Goal: Task Accomplishment & Management: Manage account settings

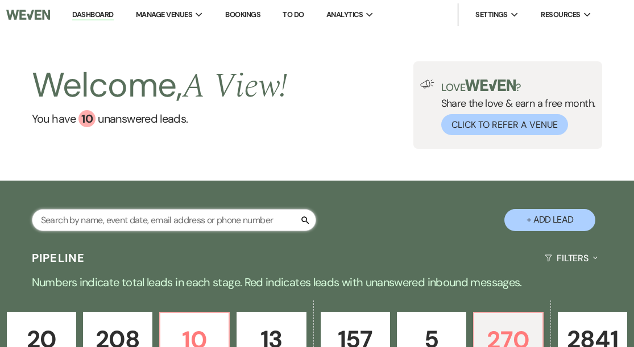
click at [108, 219] on input "text" at bounding box center [174, 220] width 284 height 22
paste input "[PERSON_NAME] & [PERSON_NAME]"
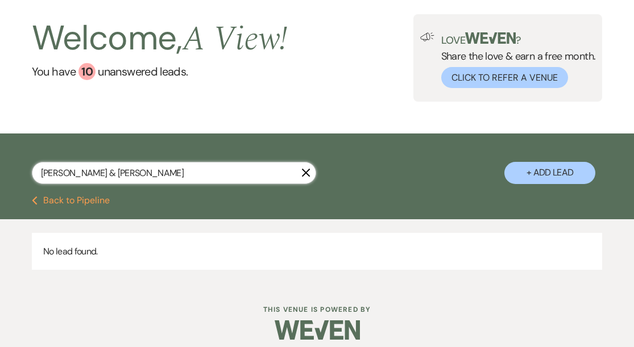
scroll to position [49, 0]
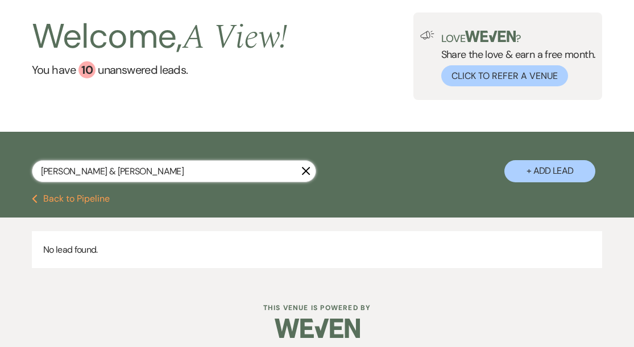
click at [109, 171] on input "[PERSON_NAME] & [PERSON_NAME]" at bounding box center [174, 171] width 284 height 22
click at [61, 175] on input "[PERSON_NAME] & [PERSON_NAME]" at bounding box center [174, 171] width 284 height 22
drag, startPoint x: 119, startPoint y: 168, endPoint x: -17, endPoint y: 167, distance: 136.5
click at [0, 167] on html "Dashboard Manage Venues Expand A View in [GEOGRAPHIC_DATA] A View [GEOGRAPHIC_D…" at bounding box center [317, 153] width 634 height 404
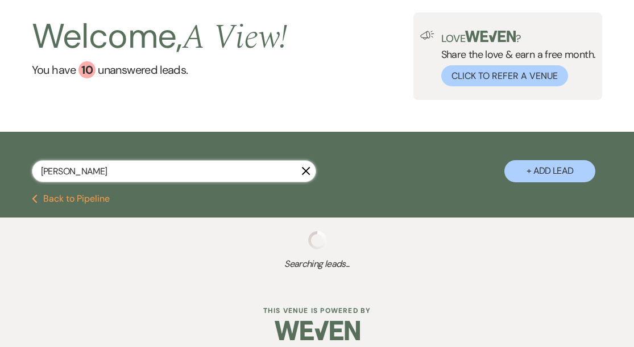
type input "[PERSON_NAME]"
select select "8"
select select "10"
select select "8"
select select "4"
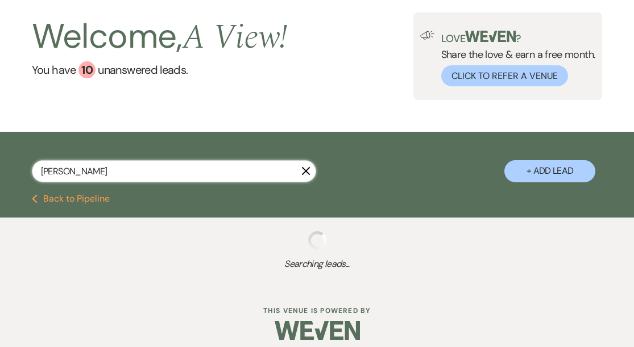
select select "9"
select select "8"
select select "5"
select select "8"
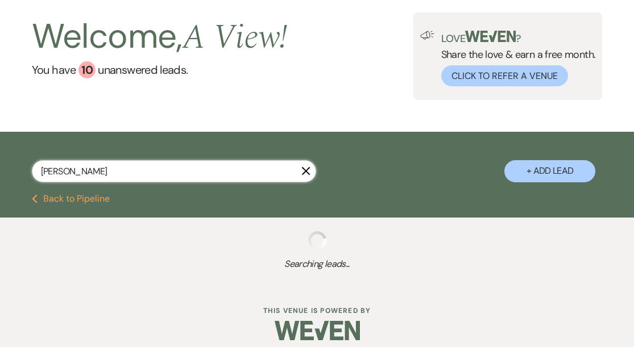
select select "4"
select select "8"
select select "4"
select select "8"
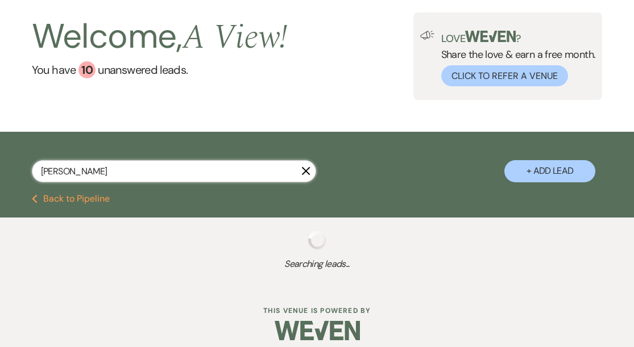
select select "4"
select select "8"
select select "6"
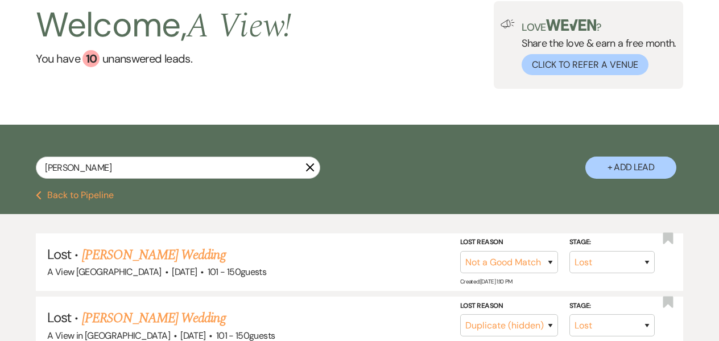
scroll to position [73, 0]
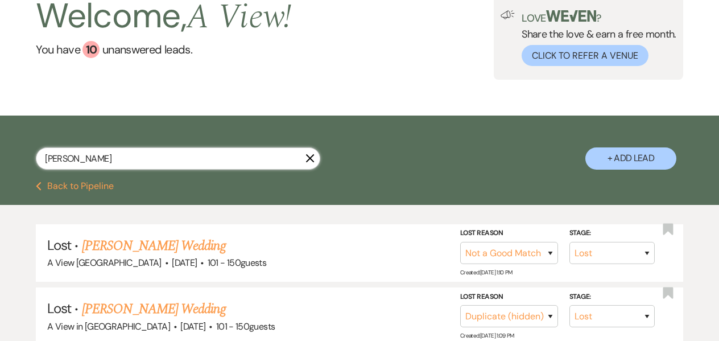
click at [130, 158] on input "[PERSON_NAME]" at bounding box center [178, 158] width 284 height 22
paste input "[PERSON_NAME]"
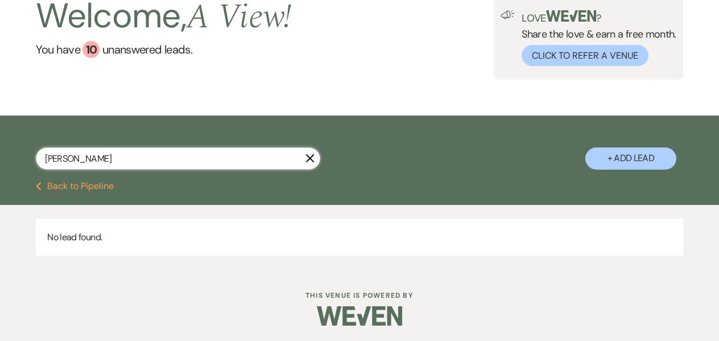
click at [84, 159] on input "[PERSON_NAME]" at bounding box center [178, 158] width 284 height 22
type input "[PERSON_NAME]"
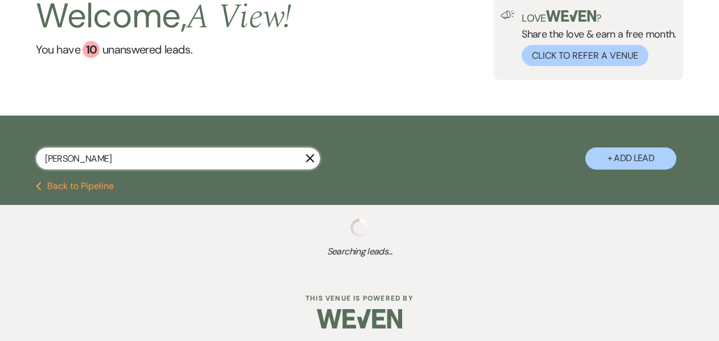
select select "8"
select select "4"
select select "8"
select select "4"
select select "9"
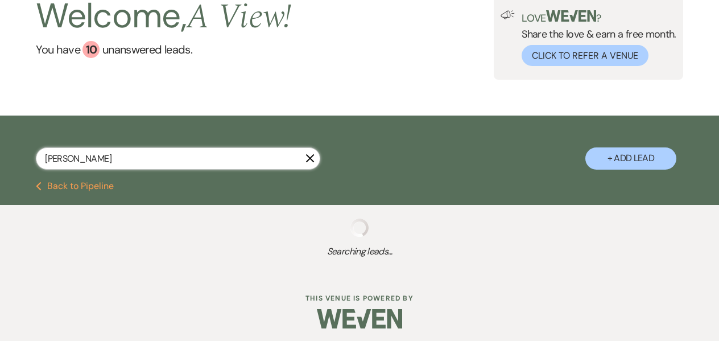
select select "9"
select select "8"
select select "4"
select select "8"
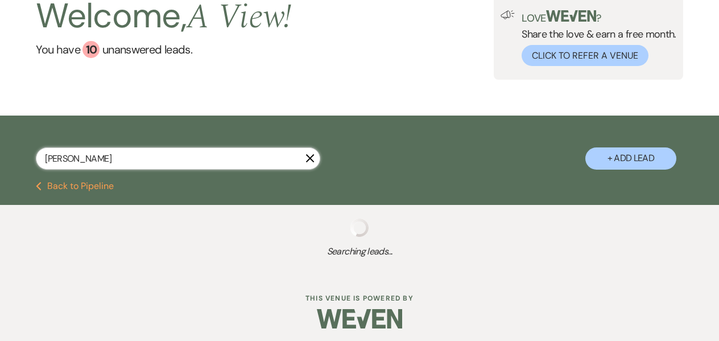
select select "6"
select select "8"
select select "2"
select select "8"
select select "4"
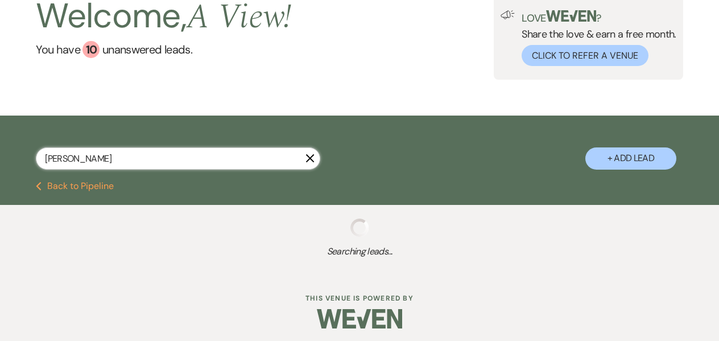
select select "8"
select select "4"
select select "8"
select select "4"
select select "8"
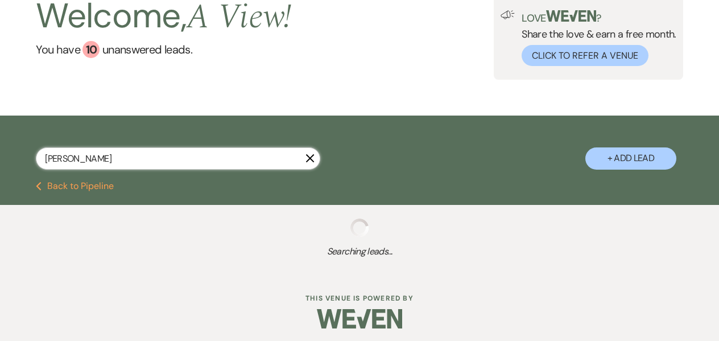
select select "5"
select select "8"
select select "4"
select select "8"
select select "5"
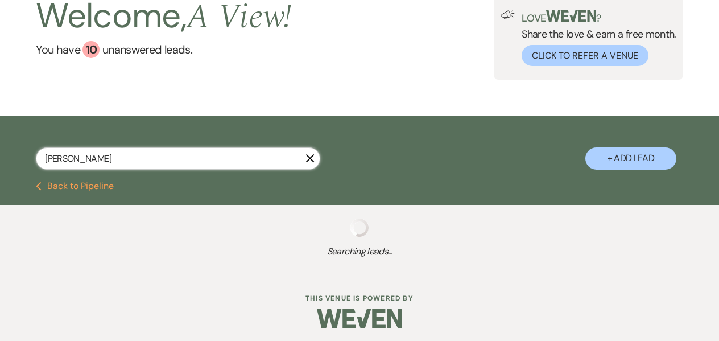
select select "8"
select select "5"
select select "8"
select select "5"
select select "8"
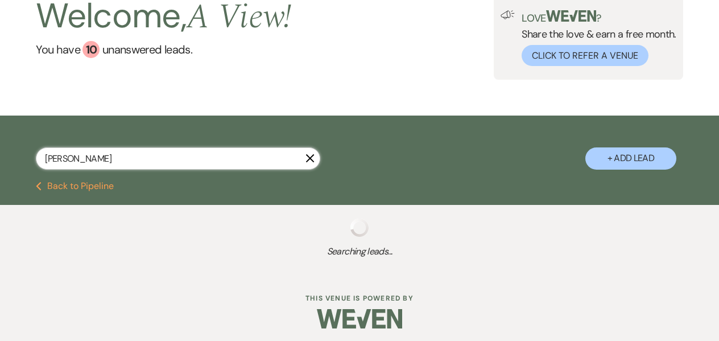
select select "5"
select select "8"
select select "5"
select select "8"
select select "5"
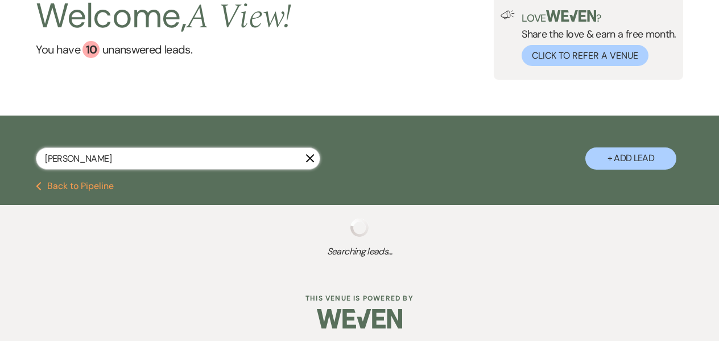
select select "8"
select select "5"
select select "8"
select select "5"
select select "8"
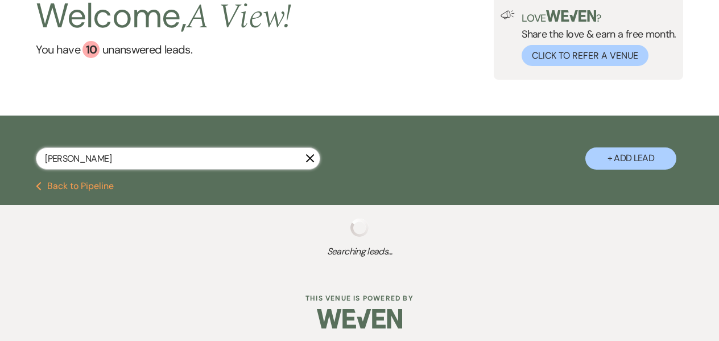
select select "5"
select select "8"
select select "4"
select select "8"
select select "5"
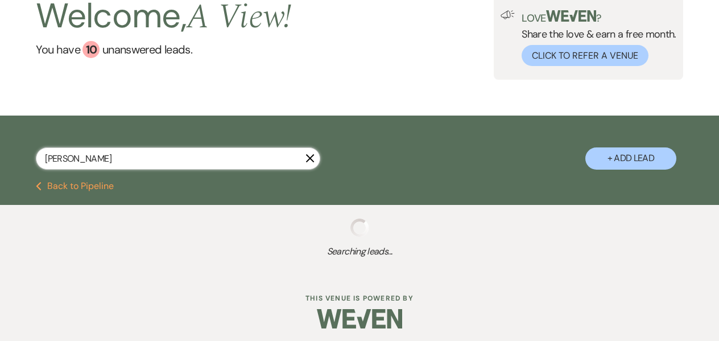
select select "5"
select select "8"
select select "7"
select select "5"
select select "8"
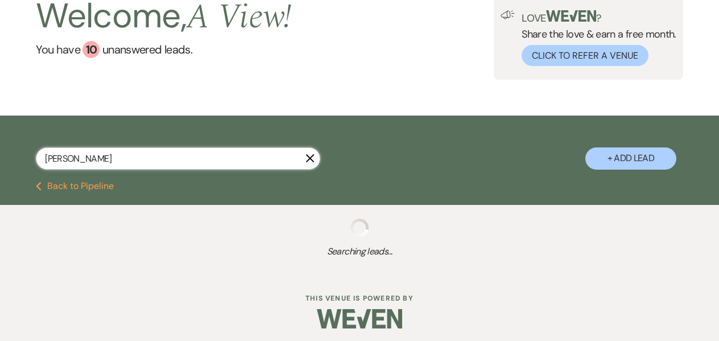
select select "4"
select select "8"
select select "5"
select select "8"
select select "4"
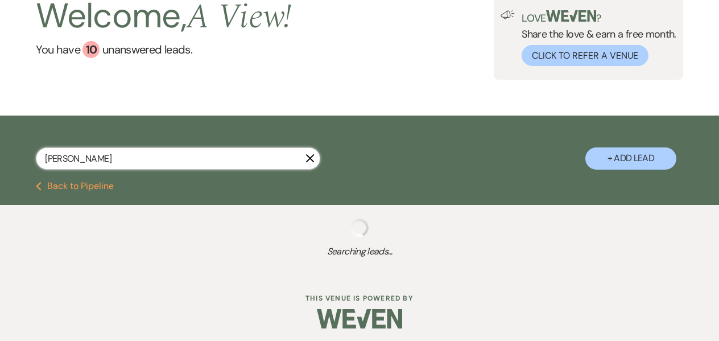
select select "8"
select select "4"
select select "8"
select select "4"
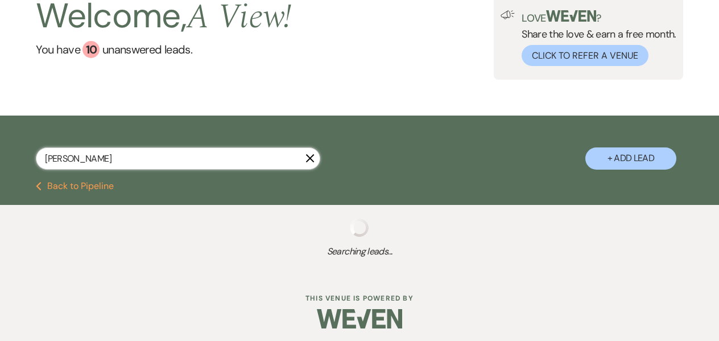
select select "8"
select select "4"
select select "8"
select select "5"
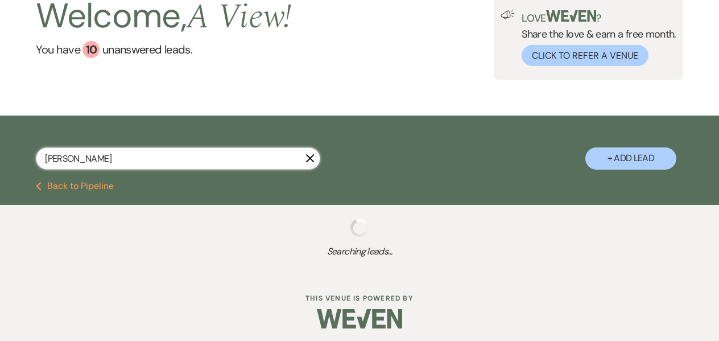
select select "8"
select select "4"
select select "8"
select select "4"
select select "8"
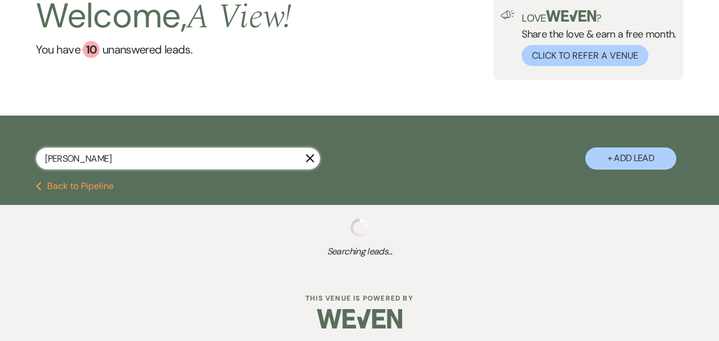
select select "8"
select select "4"
select select "8"
select select "4"
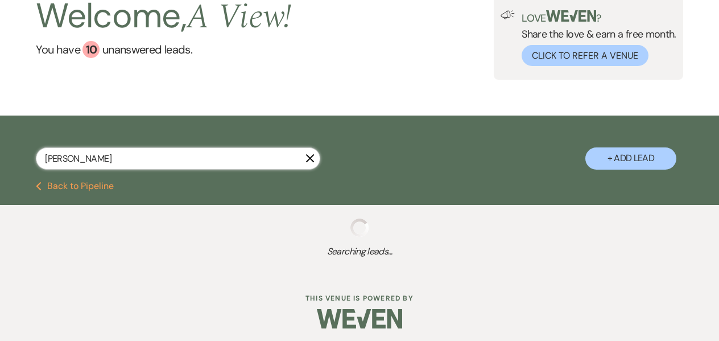
select select "8"
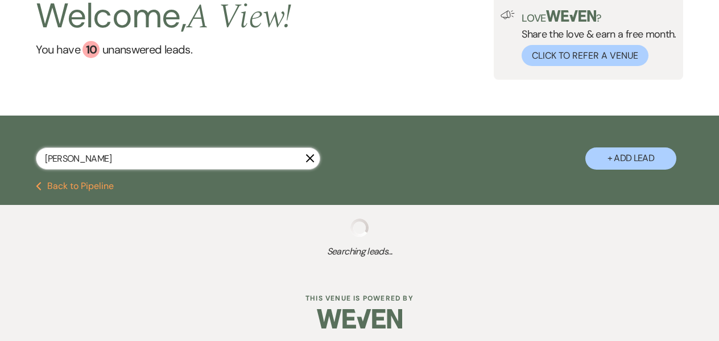
select select "4"
select select "8"
select select "4"
select select "8"
select select "4"
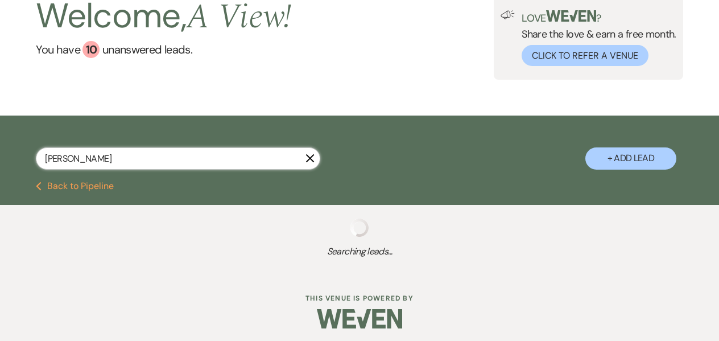
select select "8"
select select "4"
select select "8"
select select "4"
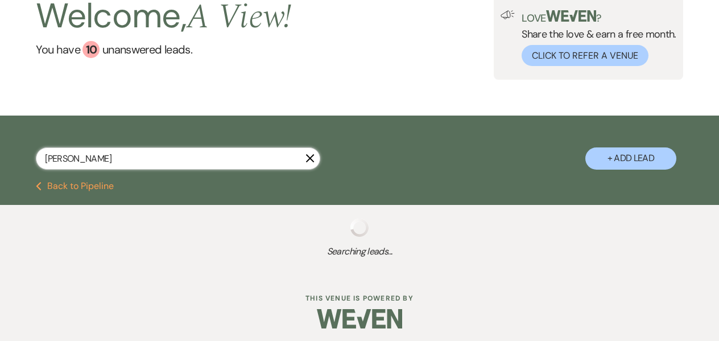
select select "8"
select select "4"
select select "8"
select select "4"
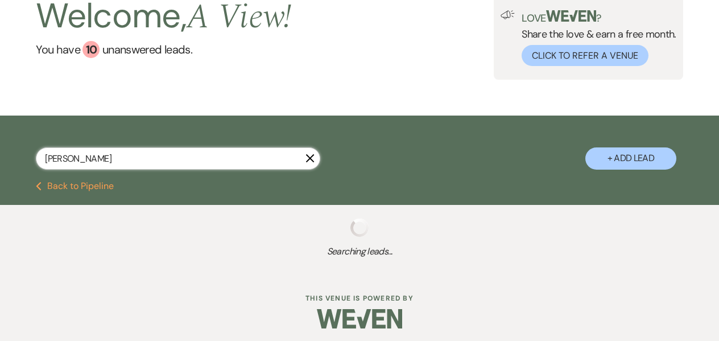
select select "8"
select select "4"
select select "8"
select select "4"
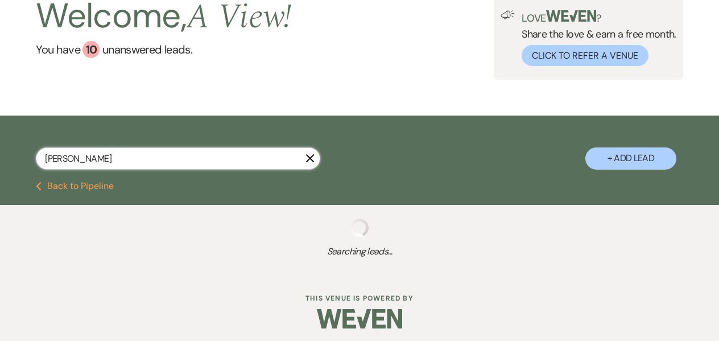
select select "8"
select select "4"
select select "8"
select select "6"
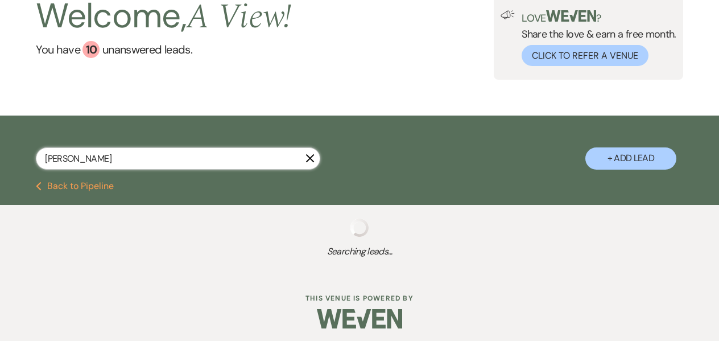
select select "8"
select select "6"
select select "8"
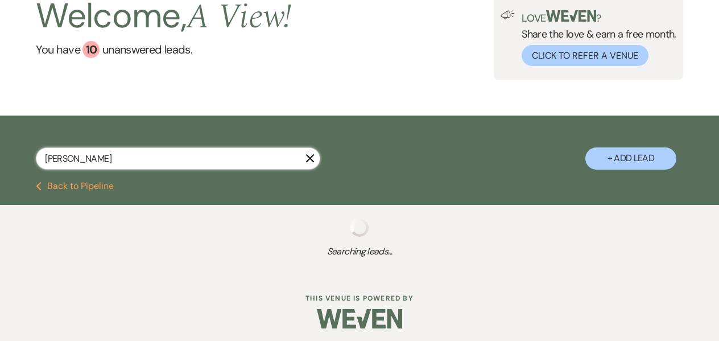
select select "4"
select select "5"
select select "8"
select select "4"
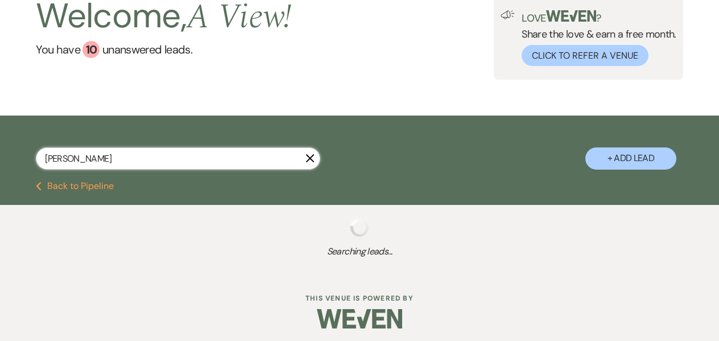
select select "8"
select select "4"
select select "8"
select select "4"
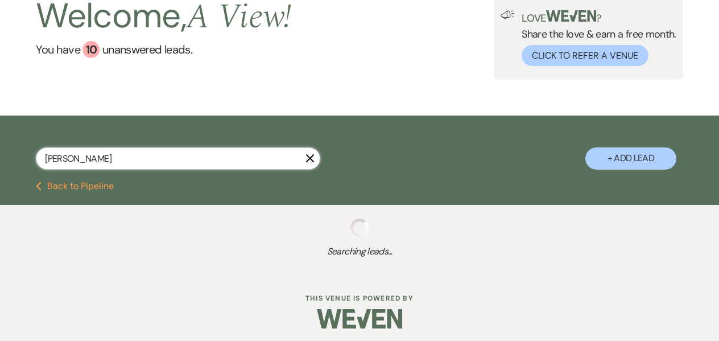
select select "8"
select select "6"
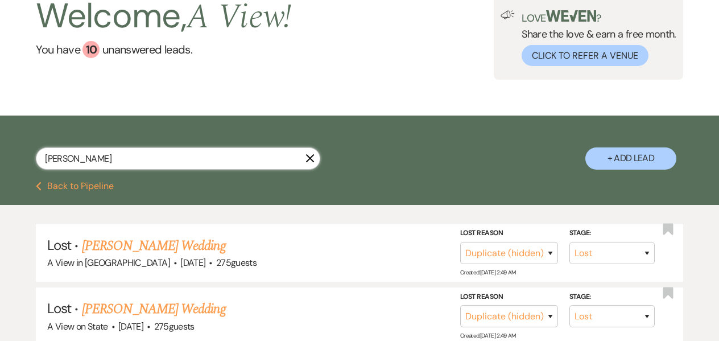
click at [112, 166] on input "[PERSON_NAME]" at bounding box center [178, 158] width 284 height 22
click at [97, 159] on input "[PERSON_NAME]" at bounding box center [178, 158] width 284 height 22
type input "[PERSON_NAME]"
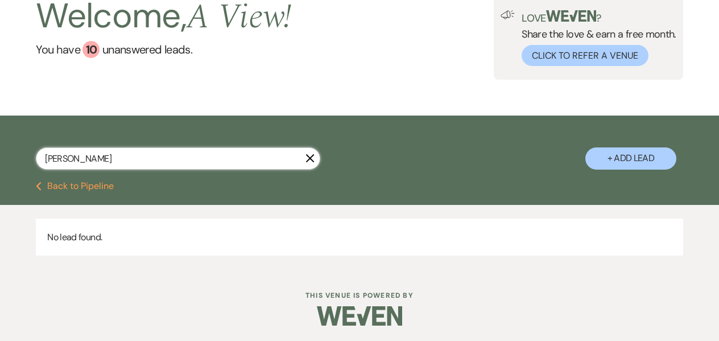
click at [98, 164] on input "[PERSON_NAME]" at bounding box center [178, 158] width 284 height 22
click at [70, 160] on input "[PERSON_NAME]" at bounding box center [178, 158] width 284 height 22
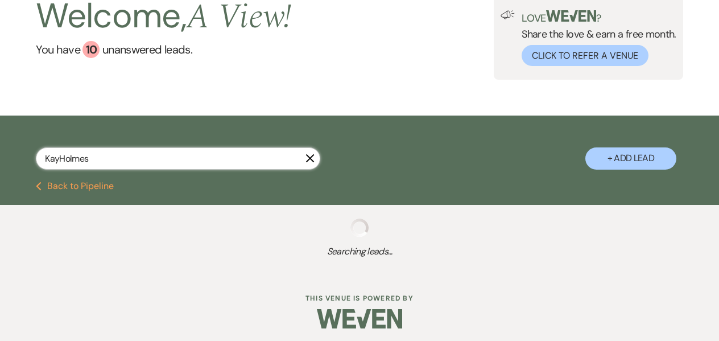
type input "[PERSON_NAME]"
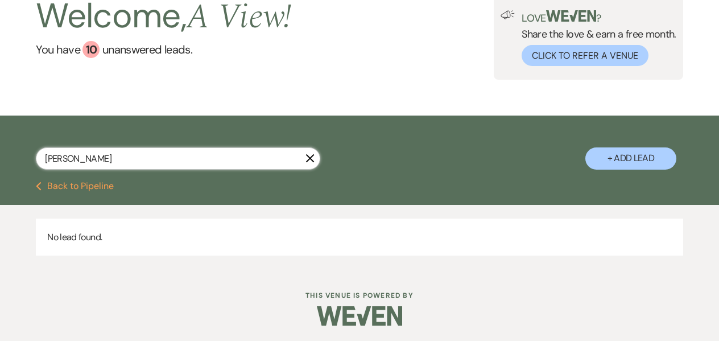
select select "8"
select select "4"
select select "8"
select select "4"
select select "9"
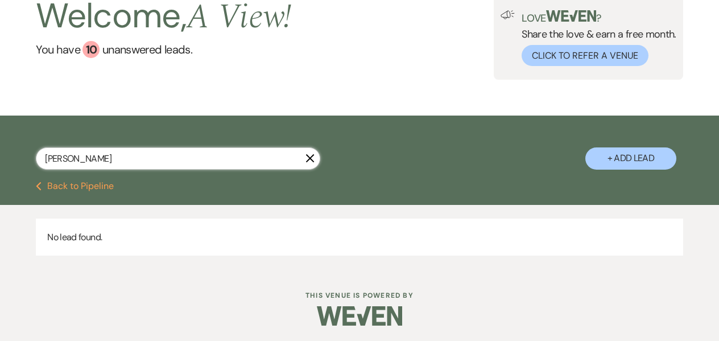
select select "9"
select select "8"
select select "4"
select select "8"
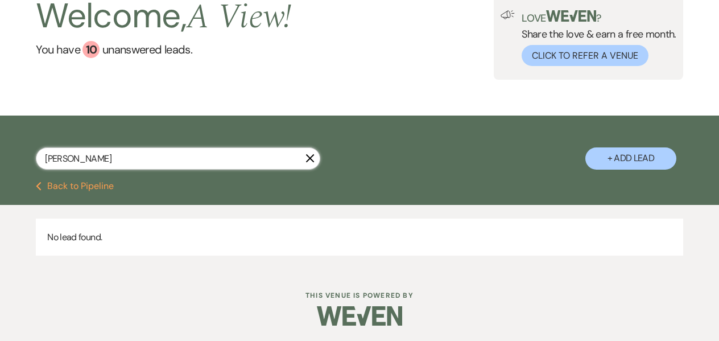
select select "6"
select select "8"
select select "2"
select select "8"
select select "4"
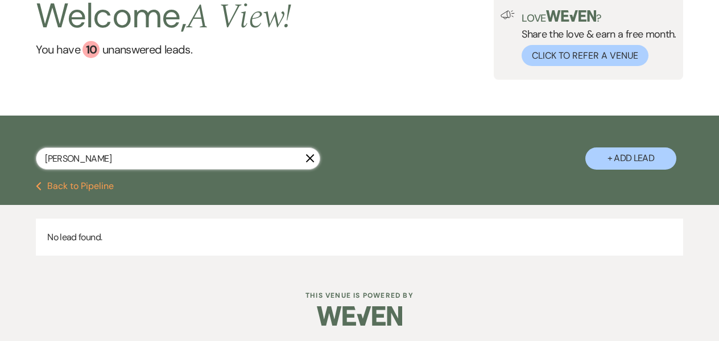
select select "8"
select select "4"
select select "8"
select select "4"
select select "8"
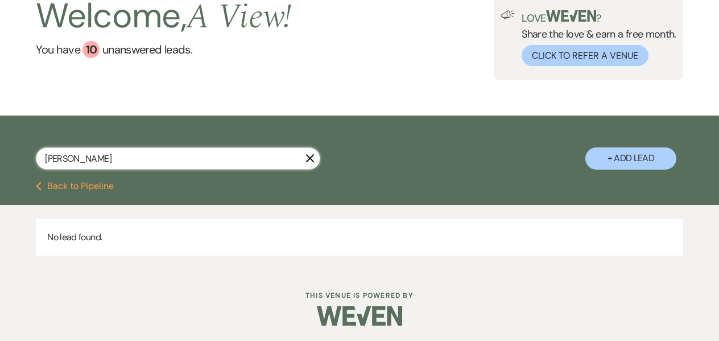
select select "5"
select select "8"
select select "4"
select select "8"
select select "5"
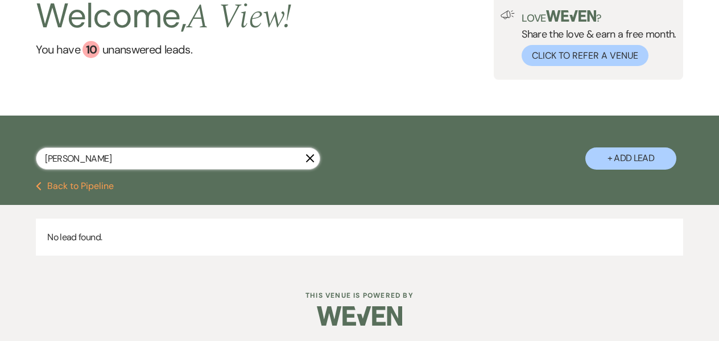
select select "8"
select select "5"
select select "8"
select select "5"
select select "8"
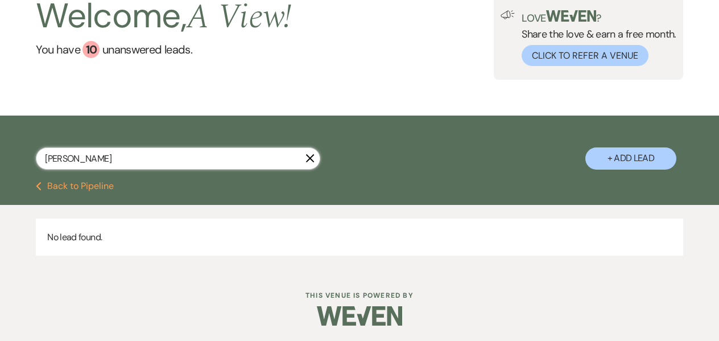
select select "5"
select select "8"
select select "5"
select select "8"
select select "5"
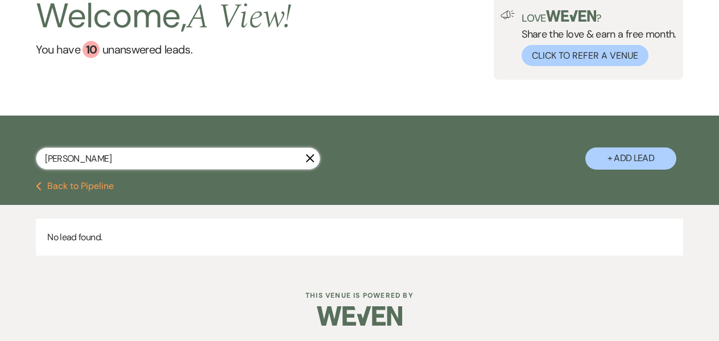
select select "8"
select select "5"
select select "8"
select select "5"
select select "8"
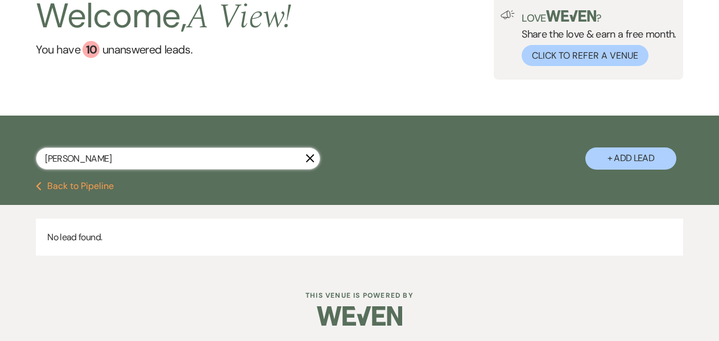
select select "5"
select select "8"
select select "4"
select select "8"
select select "5"
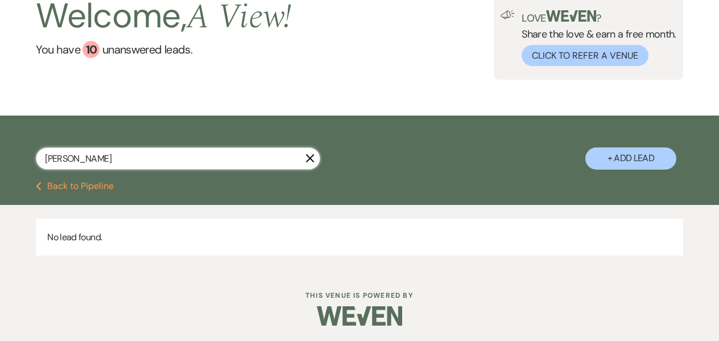
select select "5"
select select "8"
select select "7"
select select "5"
select select "8"
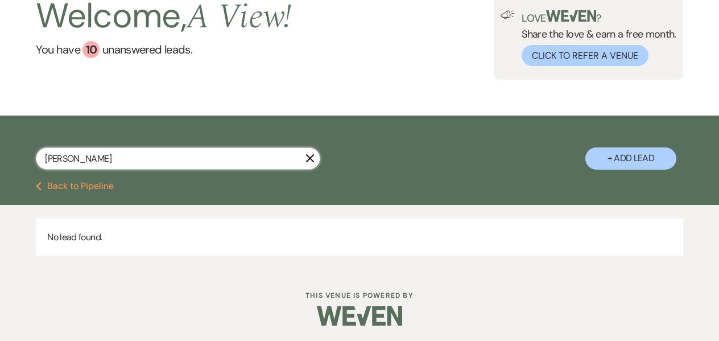
select select "4"
select select "8"
select select "5"
select select "8"
select select "4"
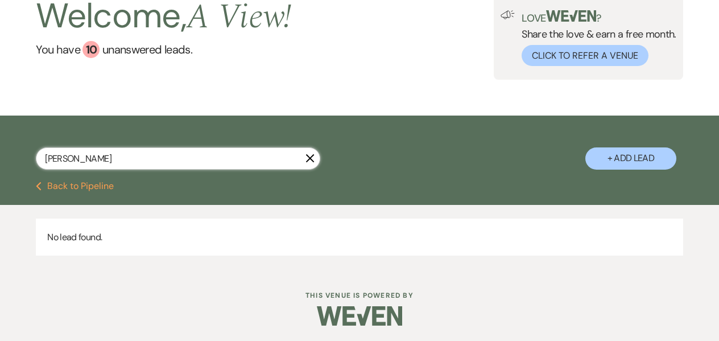
select select "8"
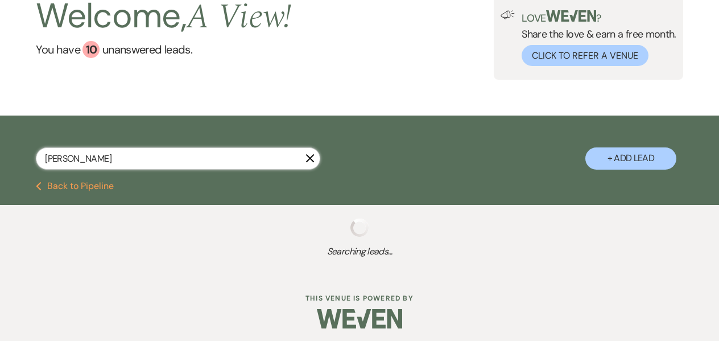
click at [64, 156] on input "[PERSON_NAME]" at bounding box center [178, 158] width 284 height 22
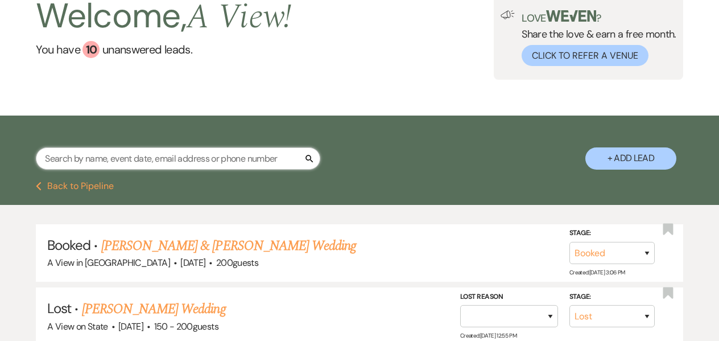
paste input "[PERSON_NAME] & [PERSON_NAME]"
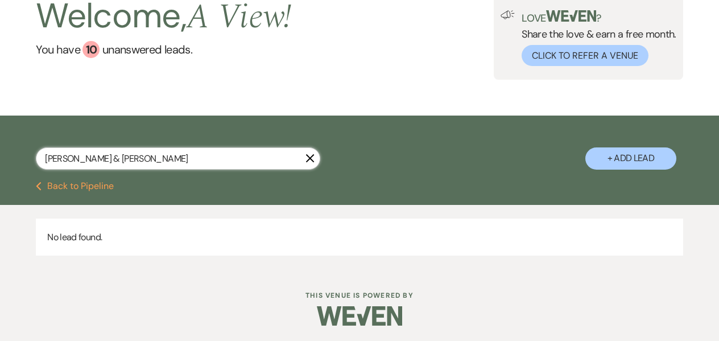
click at [121, 159] on input "[PERSON_NAME] & [PERSON_NAME]" at bounding box center [178, 158] width 284 height 22
drag, startPoint x: 84, startPoint y: 156, endPoint x: 30, endPoint y: 153, distance: 53.6
click at [30, 155] on div "[PERSON_NAME] [PERSON_NAME] X + Add Lead" at bounding box center [359, 149] width 719 height 57
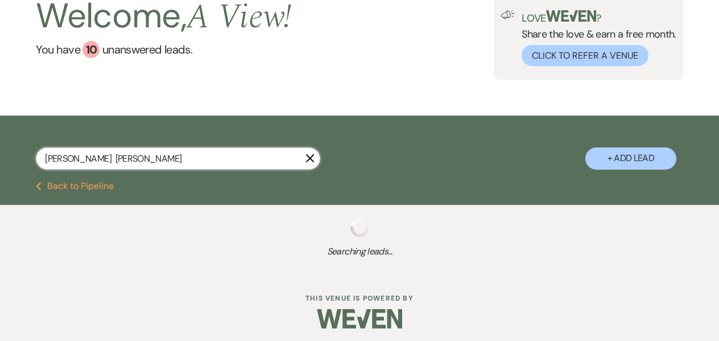
click at [78, 159] on input "[PERSON_NAME] [PERSON_NAME]" at bounding box center [178, 158] width 284 height 22
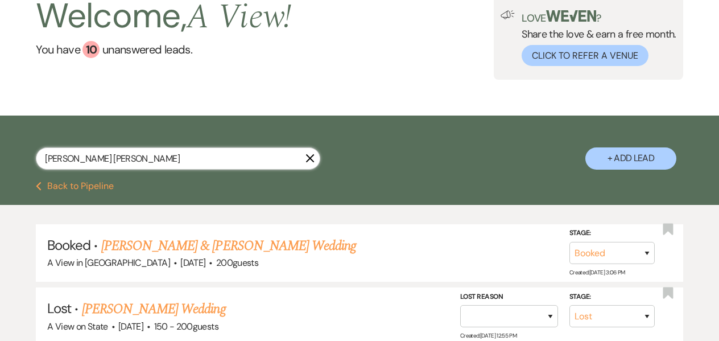
scroll to position [167, 0]
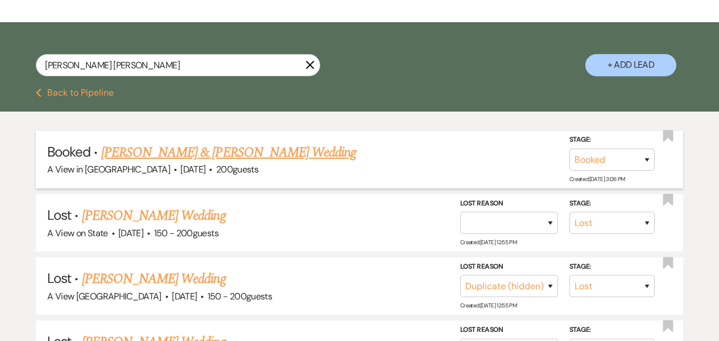
click at [200, 167] on span "[DATE]" at bounding box center [192, 169] width 25 height 12
click at [209, 154] on link "[PERSON_NAME] & [PERSON_NAME] Wedding" at bounding box center [228, 152] width 255 height 20
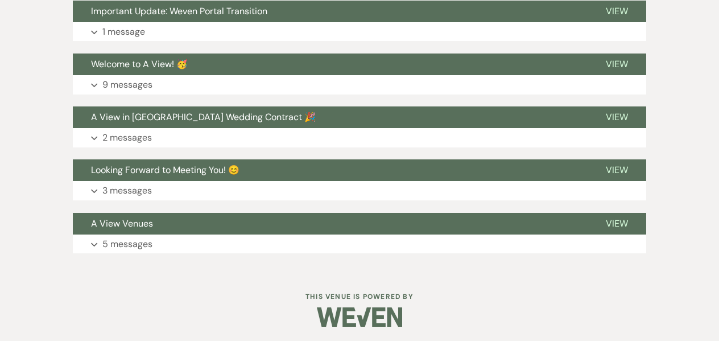
scroll to position [267, 0]
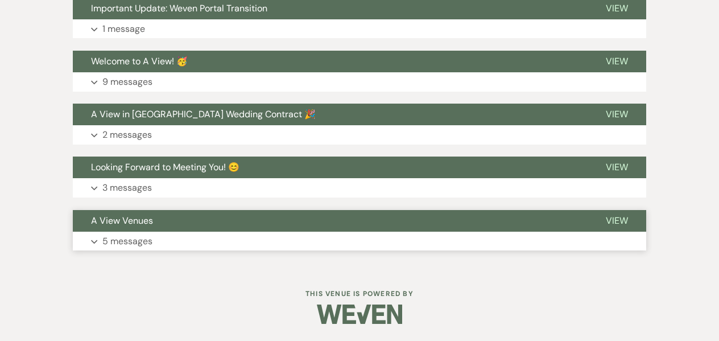
click at [169, 242] on button "Expand 5 messages" at bounding box center [359, 240] width 573 height 19
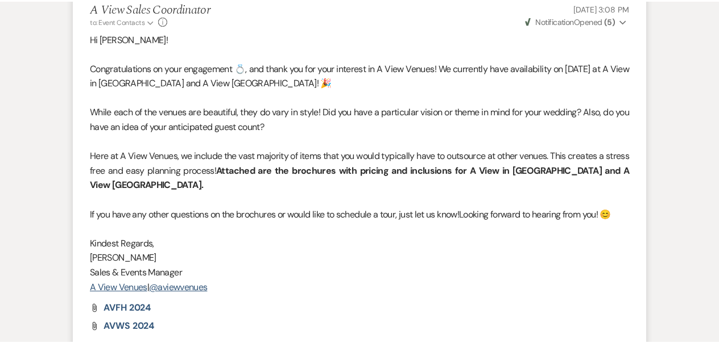
scroll to position [738, 0]
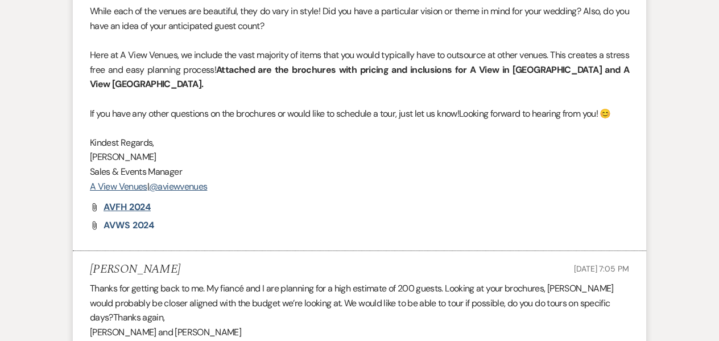
click at [127, 208] on span "AVFH 2024" at bounding box center [126, 207] width 47 height 12
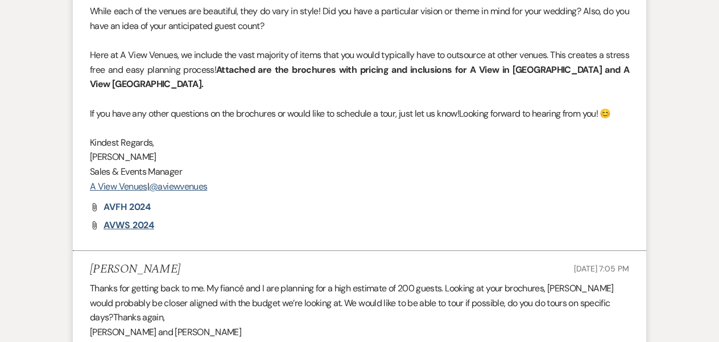
click at [139, 222] on span "AVWS 2024" at bounding box center [128, 225] width 51 height 12
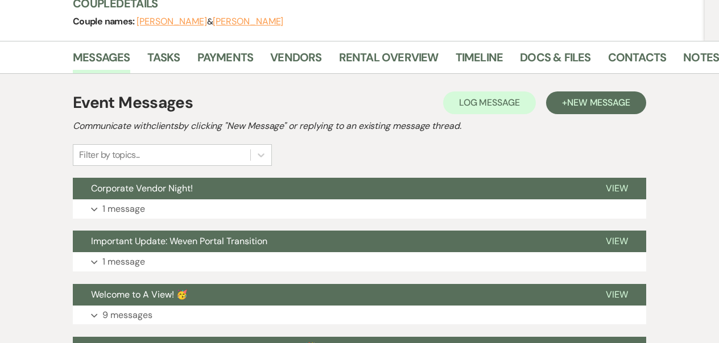
scroll to position [163, 0]
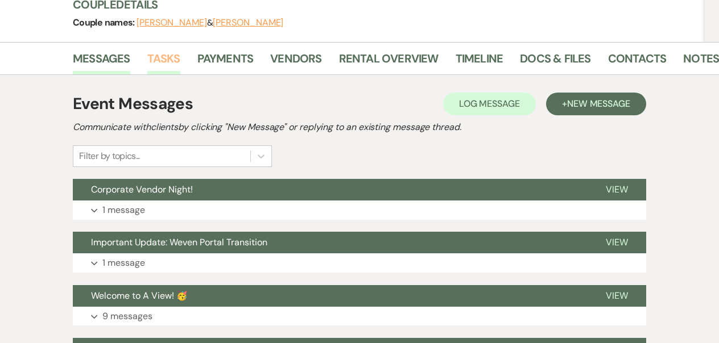
click at [171, 52] on link "Tasks" at bounding box center [163, 61] width 33 height 25
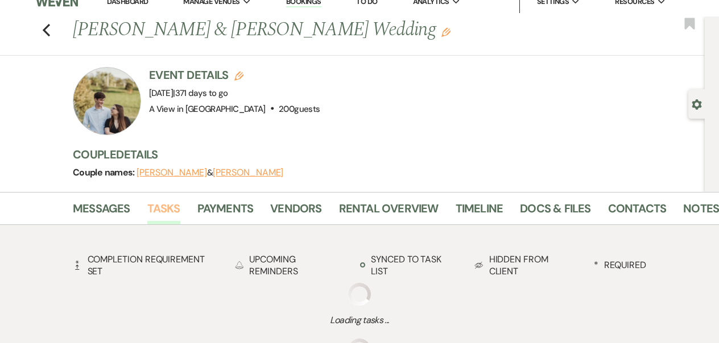
scroll to position [163, 0]
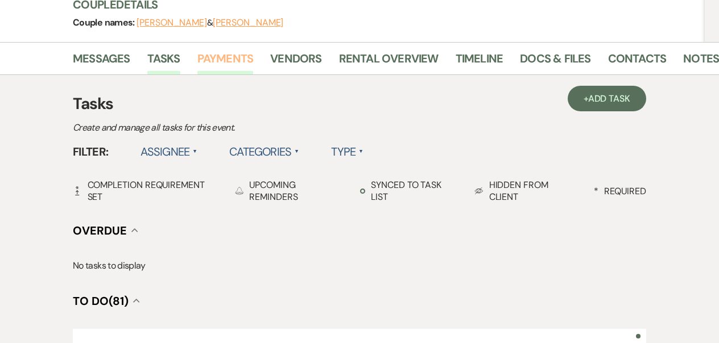
click at [201, 64] on link "Payments" at bounding box center [225, 61] width 56 height 25
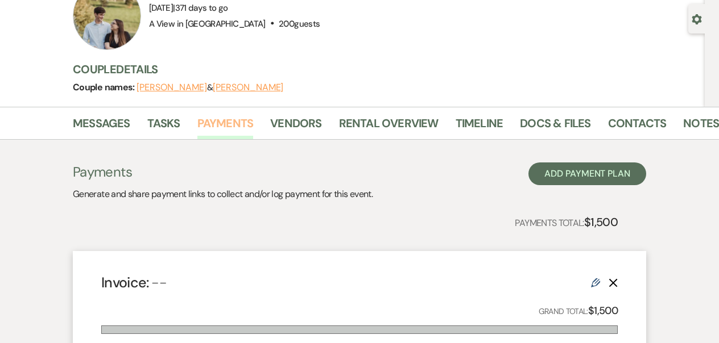
scroll to position [62, 0]
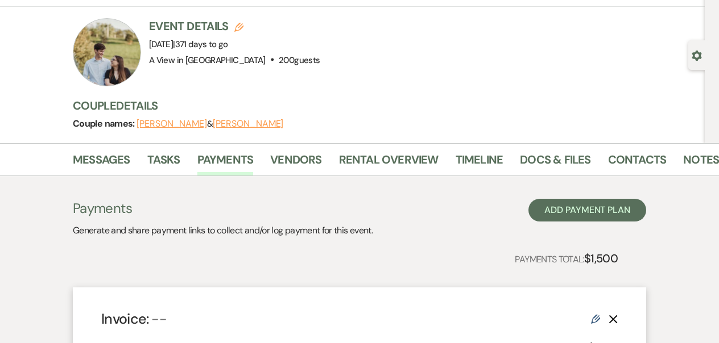
click at [117, 63] on div at bounding box center [107, 52] width 68 height 68
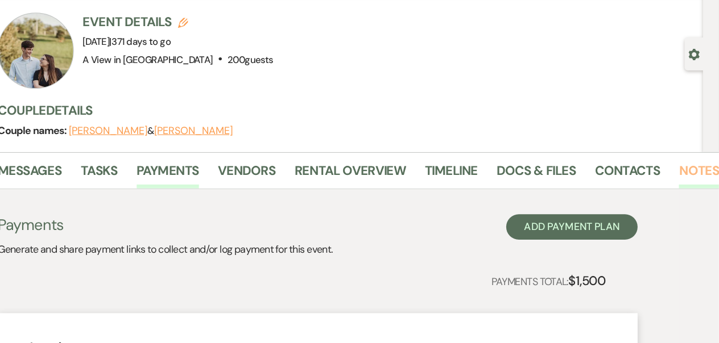
click at [633, 173] on link "Notes" at bounding box center [701, 163] width 36 height 25
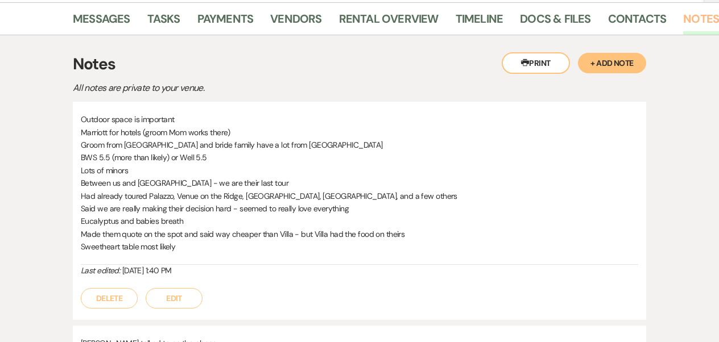
scroll to position [204, 0]
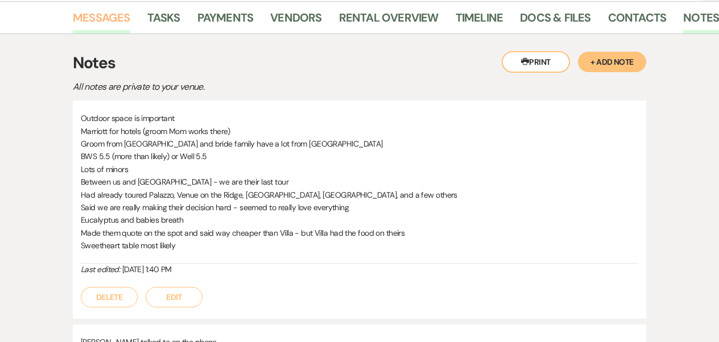
click at [103, 13] on link "Messages" at bounding box center [101, 21] width 57 height 25
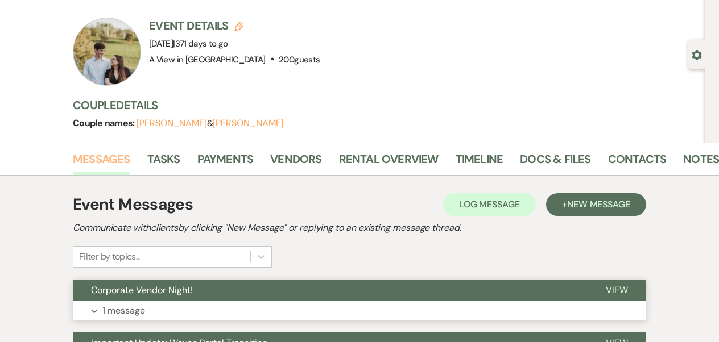
scroll to position [63, 0]
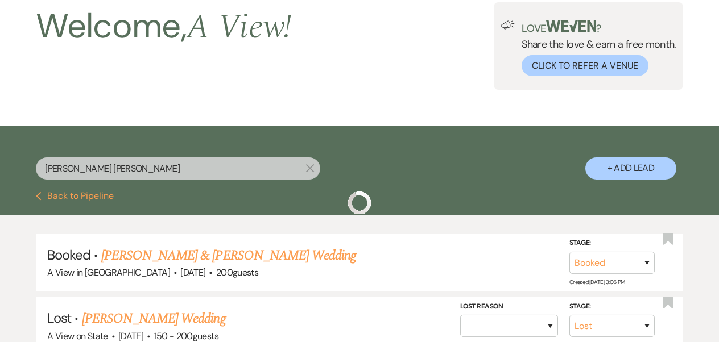
scroll to position [167, 0]
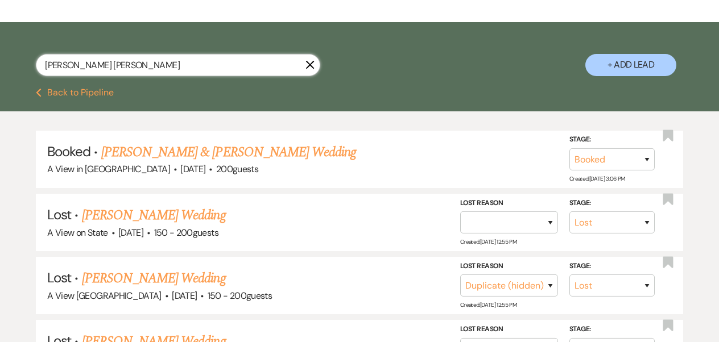
click at [71, 68] on input "[PERSON_NAME] [PERSON_NAME]" at bounding box center [178, 65] width 284 height 22
paste input "[PERSON_NAME] & [PERSON_NAME]"
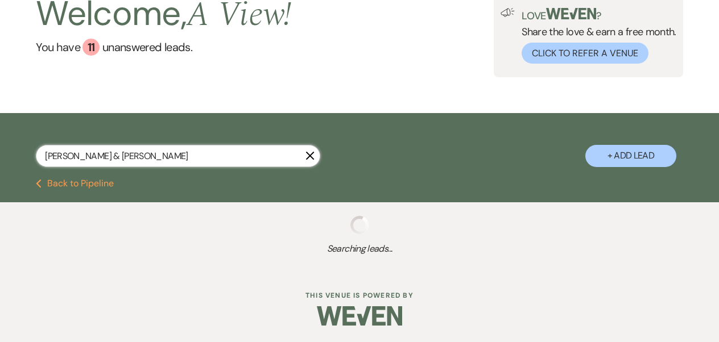
scroll to position [105, 0]
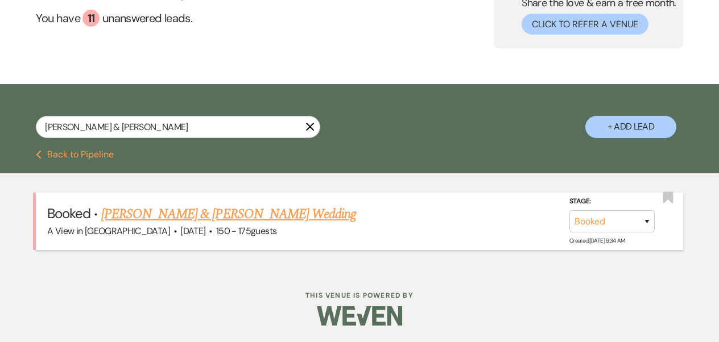
click at [173, 218] on link "[PERSON_NAME] & [PERSON_NAME] Wedding" at bounding box center [228, 214] width 255 height 20
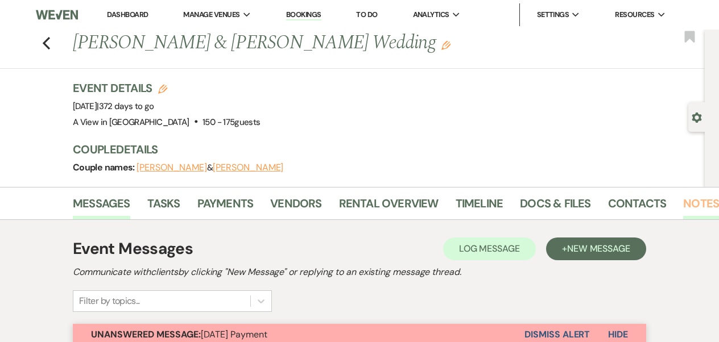
click at [633, 218] on link "Notes" at bounding box center [701, 206] width 36 height 25
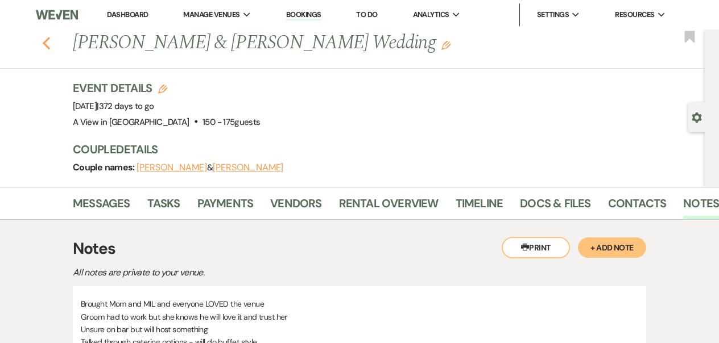
click at [46, 45] on use "button" at bounding box center [46, 43] width 7 height 13
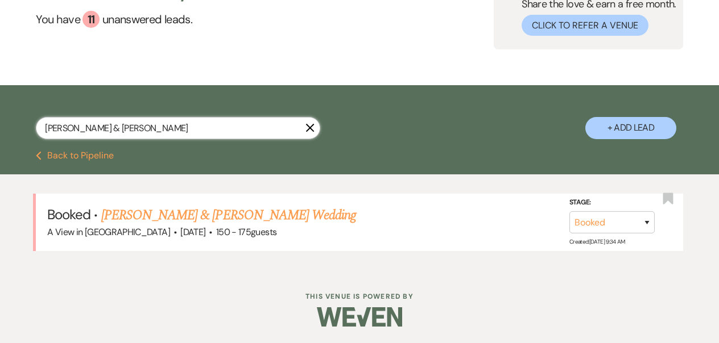
click at [176, 130] on input "[PERSON_NAME] & [PERSON_NAME]" at bounding box center [178, 128] width 284 height 22
paste input "[PERSON_NAME] & [PERSON_NAME]"
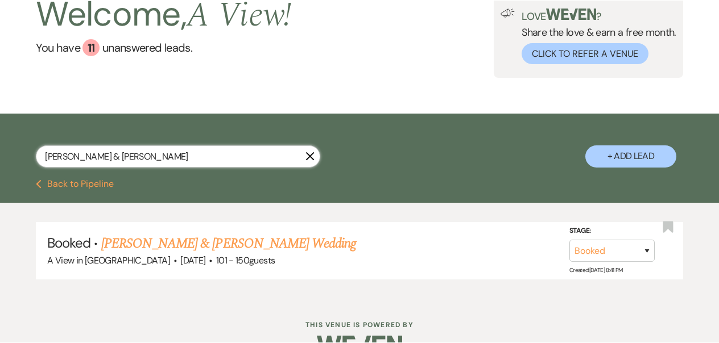
scroll to position [103, 0]
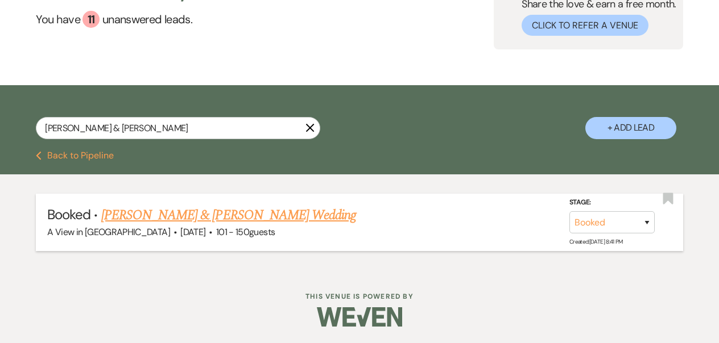
click at [171, 210] on link "[PERSON_NAME] & [PERSON_NAME] Wedding" at bounding box center [228, 215] width 255 height 20
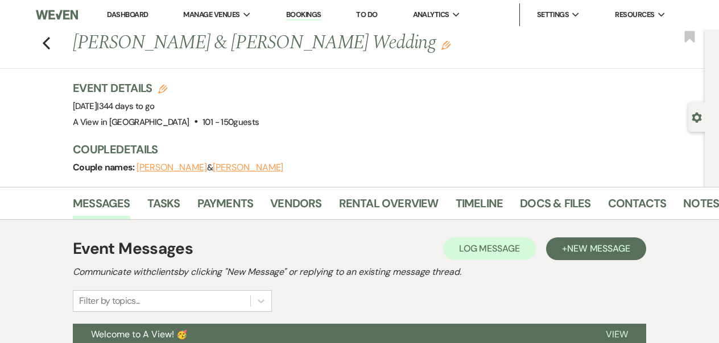
click at [633, 190] on div "Messages Tasks Payments Vendors Rental Overview Timeline Docs & Files Contacts …" at bounding box center [359, 203] width 719 height 33
click at [633, 198] on link "Notes" at bounding box center [701, 206] width 36 height 25
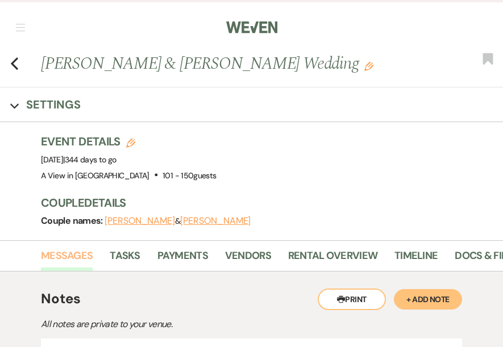
click at [91, 257] on link "Messages" at bounding box center [67, 259] width 52 height 23
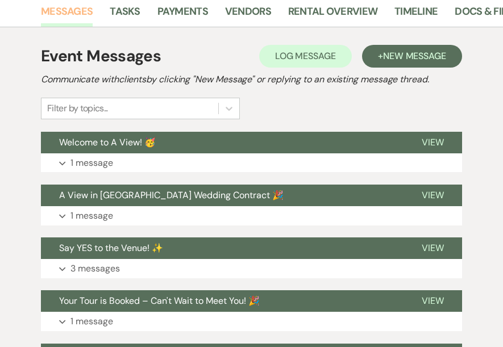
scroll to position [332, 0]
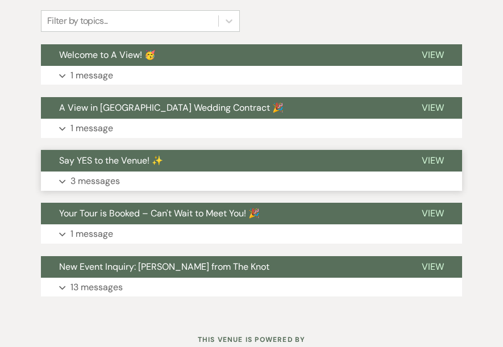
click at [103, 188] on button "Expand 3 messages" at bounding box center [251, 181] width 421 height 19
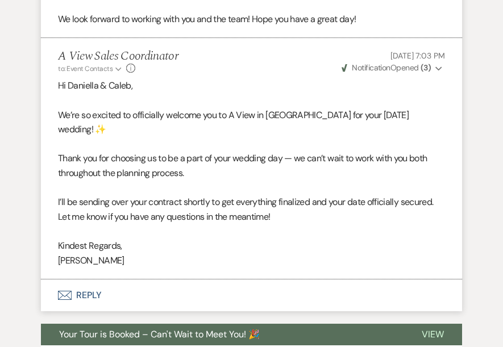
scroll to position [1213, 0]
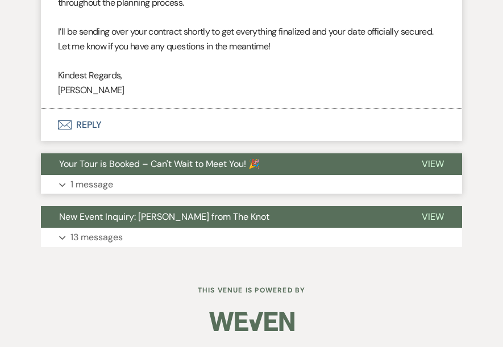
click at [105, 183] on p "1 message" at bounding box center [92, 184] width 43 height 15
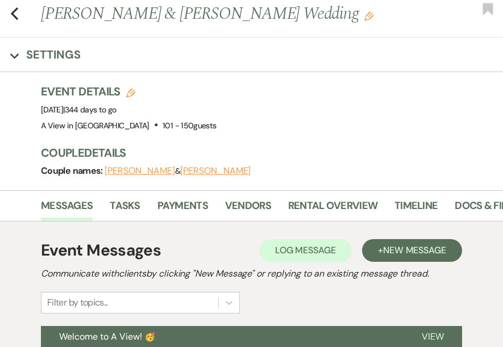
scroll to position [0, 0]
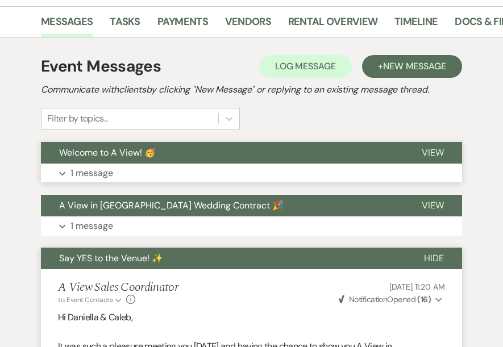
click at [106, 179] on p "1 message" at bounding box center [92, 173] width 43 height 15
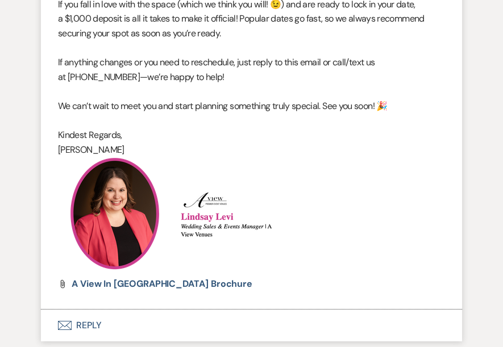
scroll to position [2240, 0]
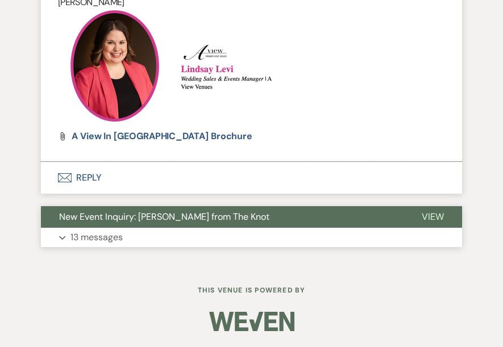
click at [81, 243] on p "13 messages" at bounding box center [97, 237] width 52 height 15
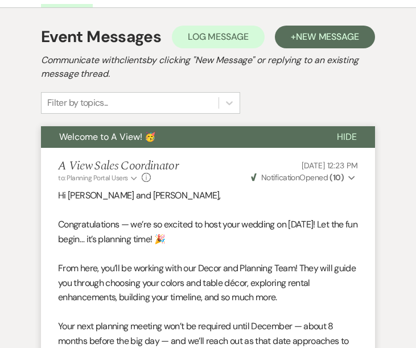
scroll to position [0, 0]
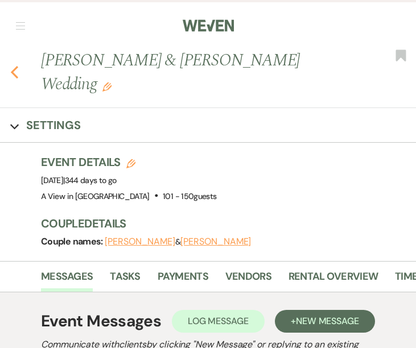
click at [15, 66] on use "button" at bounding box center [14, 72] width 7 height 13
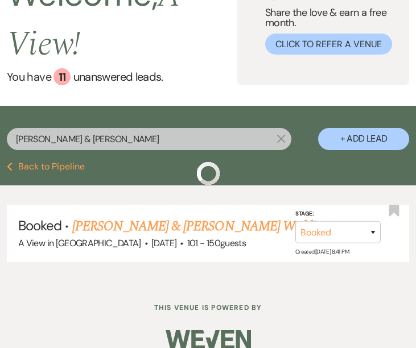
click at [133, 138] on input "[PERSON_NAME] & [PERSON_NAME]" at bounding box center [149, 139] width 284 height 22
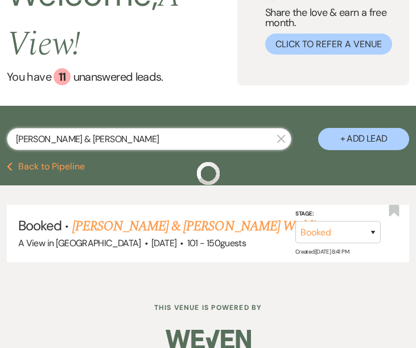
click at [133, 138] on input "[PERSON_NAME] & [PERSON_NAME]" at bounding box center [149, 139] width 284 height 22
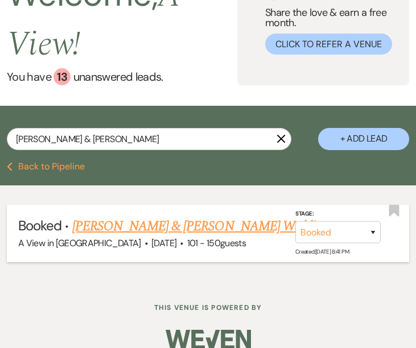
click at [127, 234] on link "[PERSON_NAME] & [PERSON_NAME] Wedding" at bounding box center [199, 226] width 255 height 20
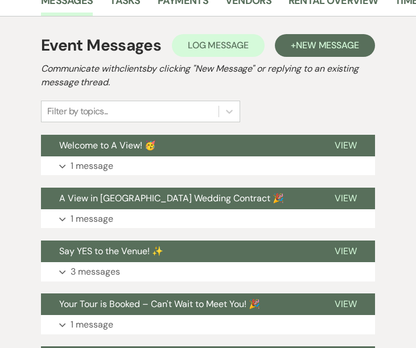
scroll to position [276, 0]
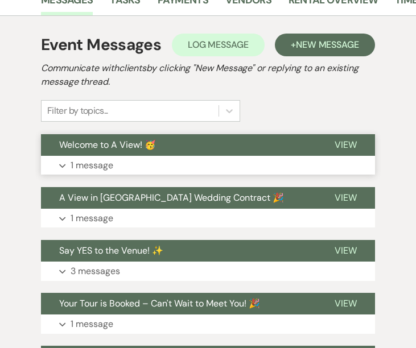
click at [132, 156] on button "Expand 1 message" at bounding box center [208, 165] width 334 height 19
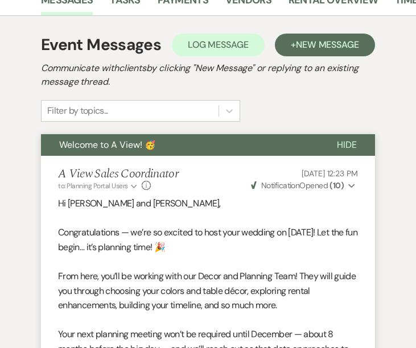
click at [416, 64] on html "Weven Check Log Out Pinterest Instagram Facebook Terms of Use Privacy Policy Da…" at bounding box center [208, 349] width 416 height 1250
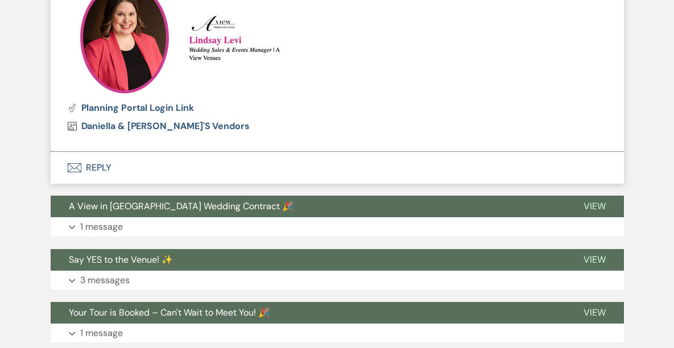
scroll to position [616, 0]
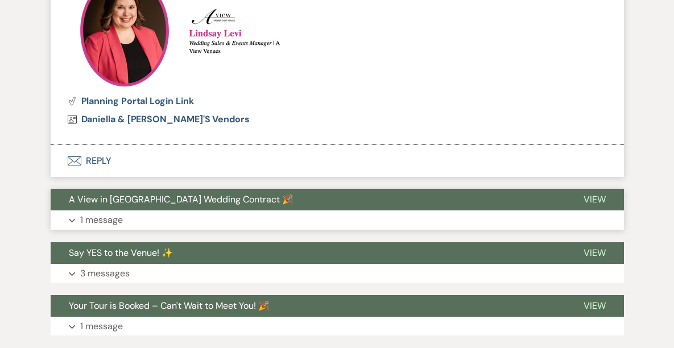
click at [125, 217] on button "Expand 1 message" at bounding box center [337, 219] width 573 height 19
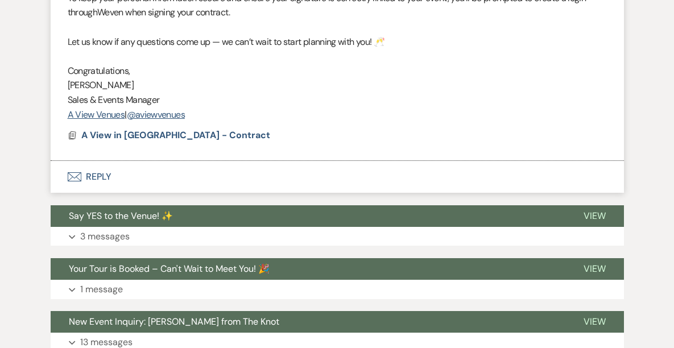
scroll to position [1023, 0]
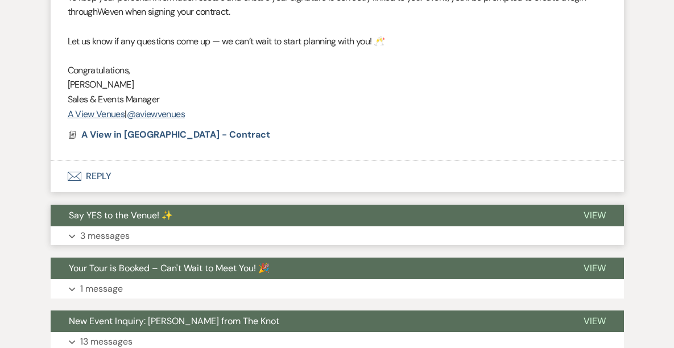
click at [122, 231] on p "3 messages" at bounding box center [104, 236] width 49 height 15
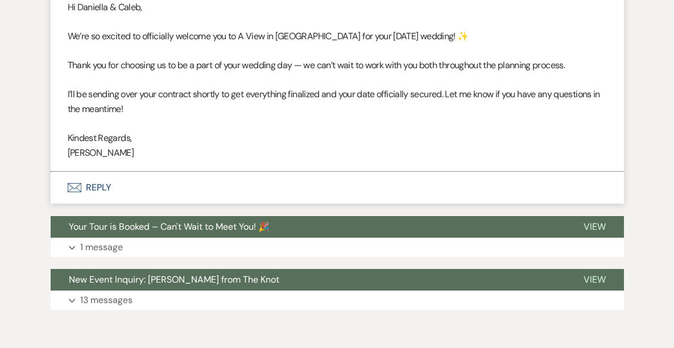
scroll to position [1889, 0]
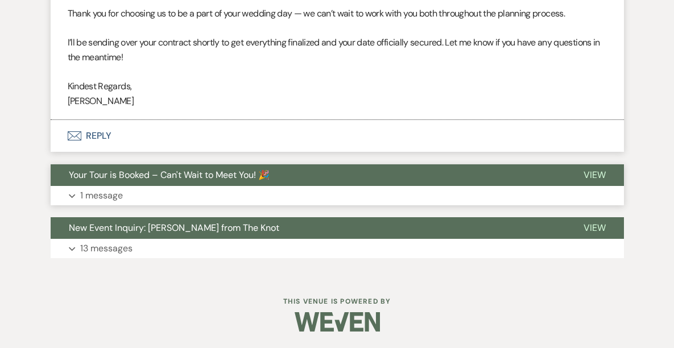
click at [135, 191] on button "Expand 1 message" at bounding box center [337, 195] width 573 height 19
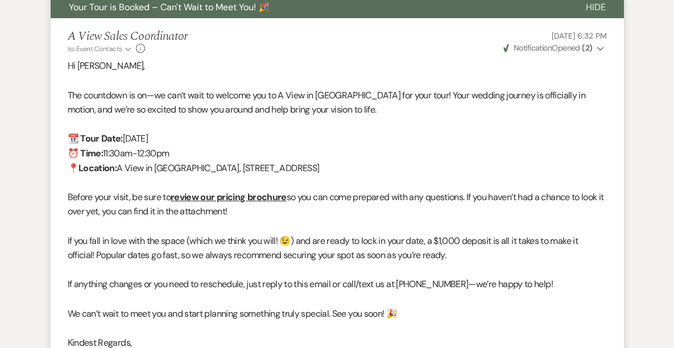
scroll to position [2058, 0]
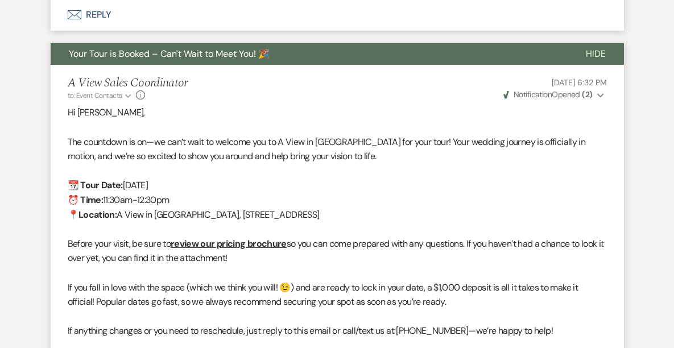
click at [296, 61] on button "Your Tour is Booked – Can't Wait to Meet You! 🎉" at bounding box center [309, 54] width 517 height 22
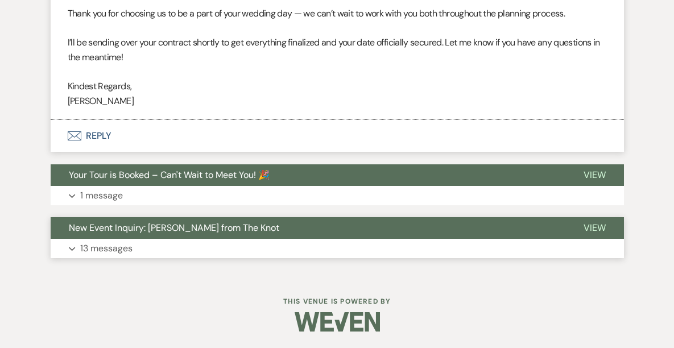
click at [235, 254] on button "Expand 13 messages" at bounding box center [337, 248] width 573 height 19
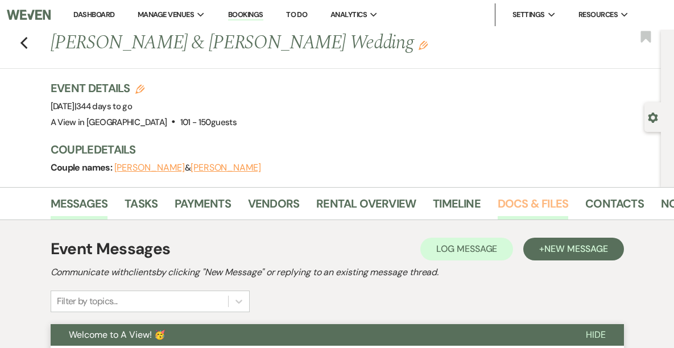
scroll to position [0, 34]
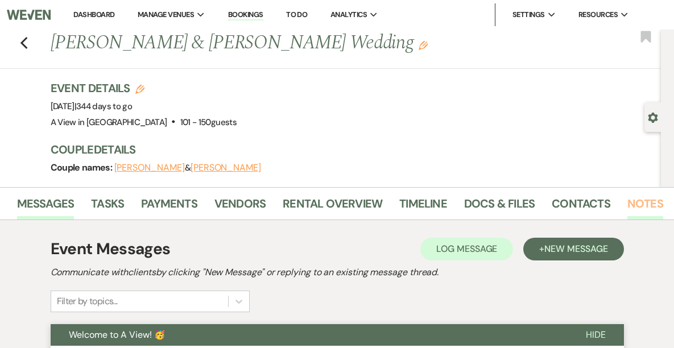
click at [633, 203] on link "Notes" at bounding box center [645, 206] width 36 height 25
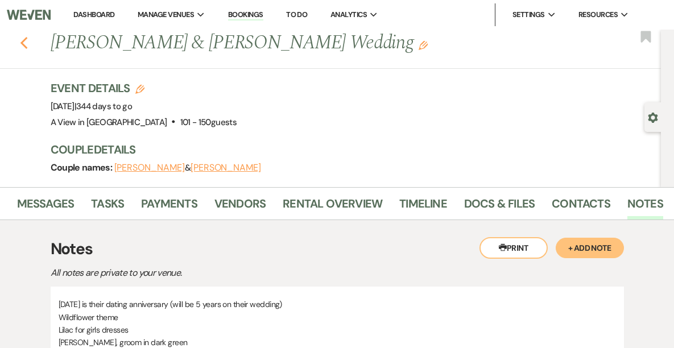
click at [20, 45] on icon "Previous" at bounding box center [24, 43] width 9 height 14
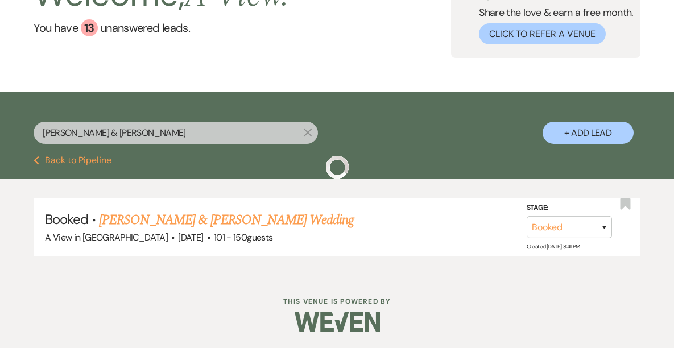
click at [123, 129] on input "[PERSON_NAME] & [PERSON_NAME]" at bounding box center [176, 133] width 284 height 22
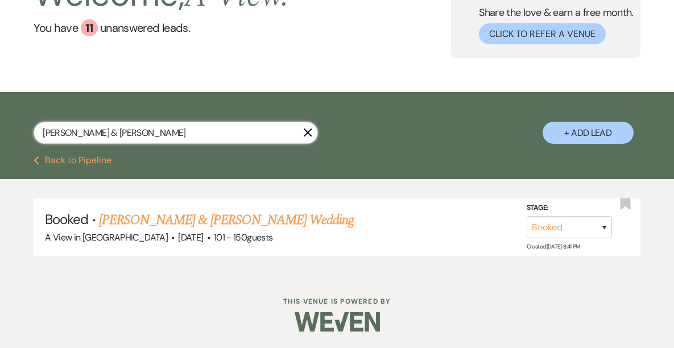
click at [123, 129] on input "[PERSON_NAME] & [PERSON_NAME]" at bounding box center [176, 133] width 284 height 22
paste input "[PERSON_NAME] & [PERSON_NAME]"
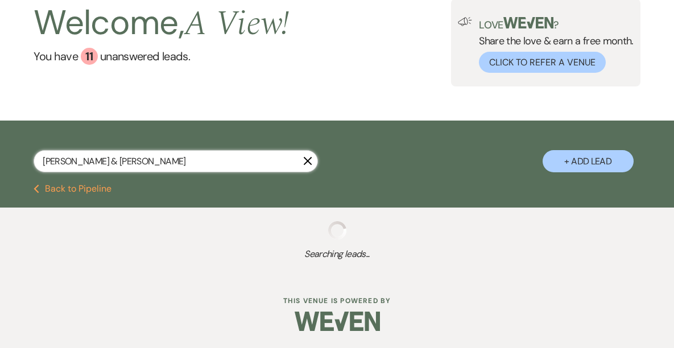
scroll to position [93, 0]
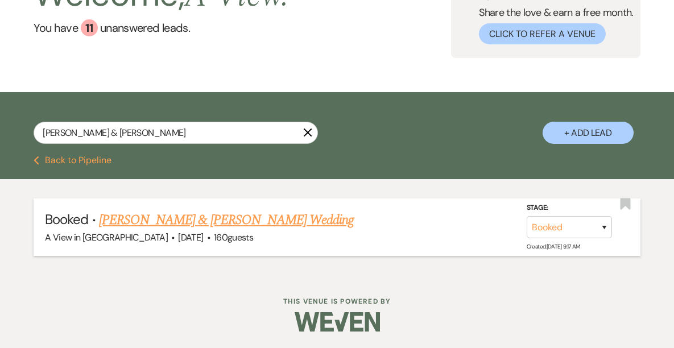
click at [141, 223] on link "[PERSON_NAME] & [PERSON_NAME] Wedding" at bounding box center [226, 220] width 255 height 20
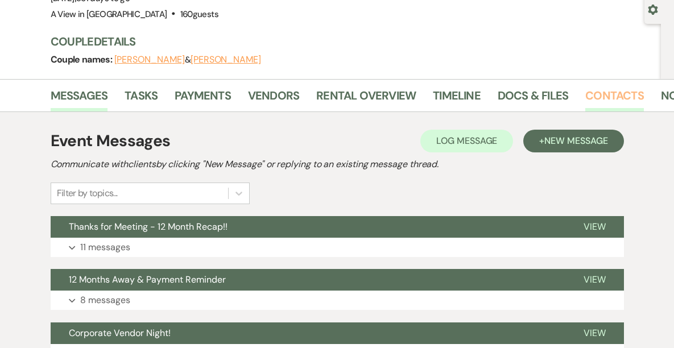
scroll to position [0, 34]
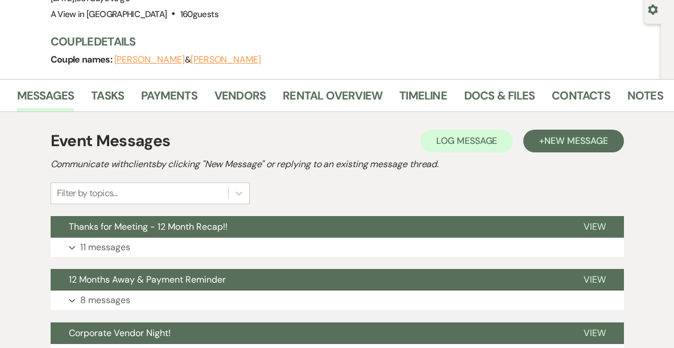
click at [633, 102] on li "Notes" at bounding box center [653, 97] width 53 height 27
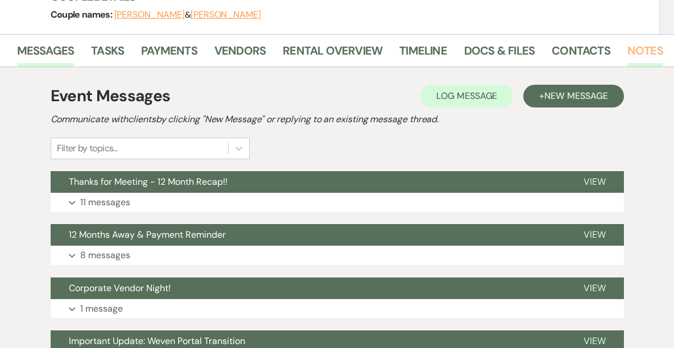
click at [633, 54] on link "Notes" at bounding box center [645, 54] width 36 height 25
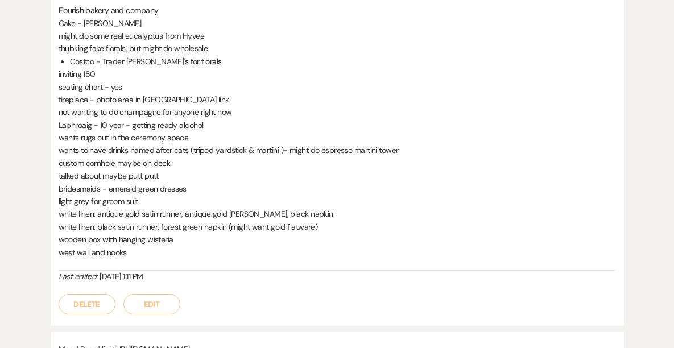
scroll to position [349, 0]
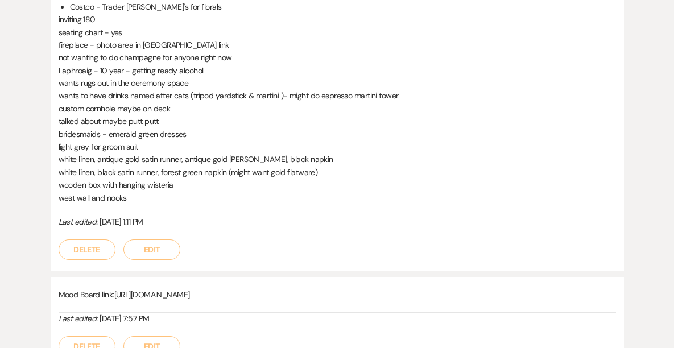
drag, startPoint x: 116, startPoint y: 293, endPoint x: 396, endPoint y: 292, distance: 280.3
click at [396, 292] on p "Mood Board link: [URL][DOMAIN_NAME]" at bounding box center [337, 294] width 557 height 13
copy span "[URL][DOMAIN_NAME]"
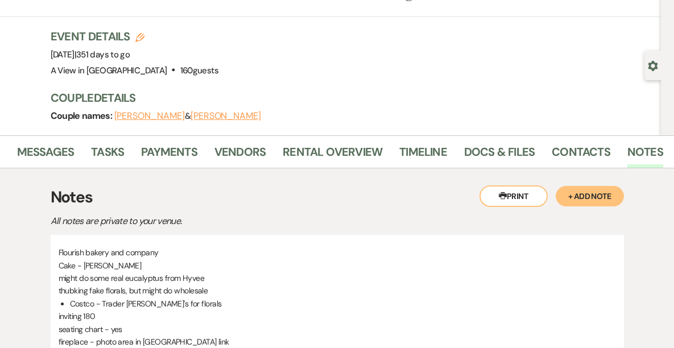
scroll to position [0, 0]
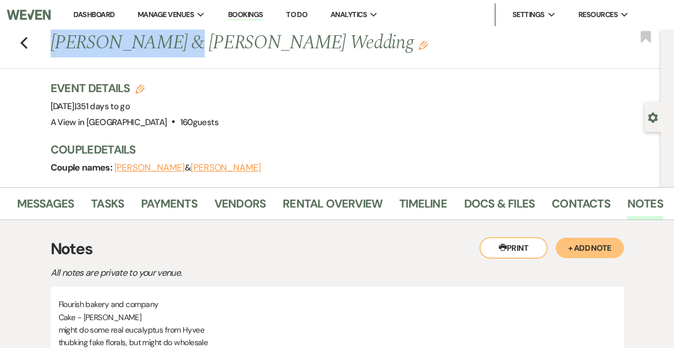
drag, startPoint x: 157, startPoint y: 40, endPoint x: 39, endPoint y: 43, distance: 117.7
click at [39, 43] on div "Previous [PERSON_NAME] & [PERSON_NAME] Wedding Edit Bookmark" at bounding box center [327, 49] width 666 height 39
copy h1 "[PERSON_NAME]"
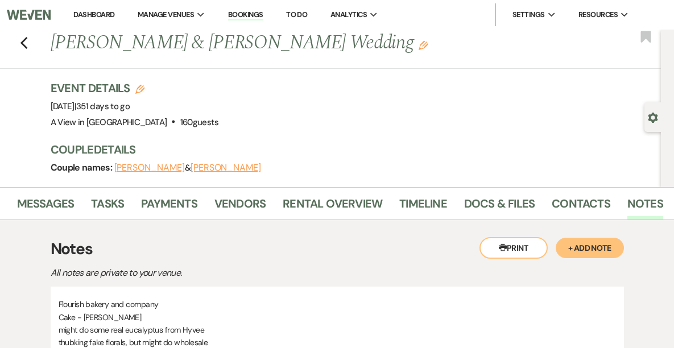
click at [231, 272] on p "All notes are private to your venue." at bounding box center [250, 273] width 398 height 15
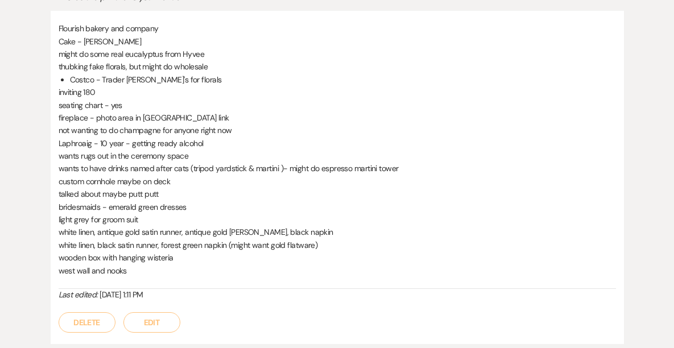
scroll to position [644, 0]
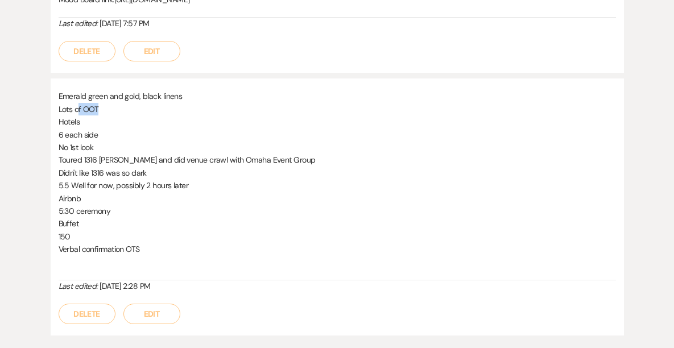
drag, startPoint x: 101, startPoint y: 111, endPoint x: 78, endPoint y: 107, distance: 23.2
click at [78, 107] on p "Lots of OOT" at bounding box center [337, 109] width 557 height 13
click at [121, 120] on p "Hotels" at bounding box center [337, 121] width 557 height 13
drag, startPoint x: 127, startPoint y: 249, endPoint x: 151, endPoint y: 248, distance: 23.9
click at [151, 248] on p "Verbal confirmation OTS" at bounding box center [337, 249] width 557 height 13
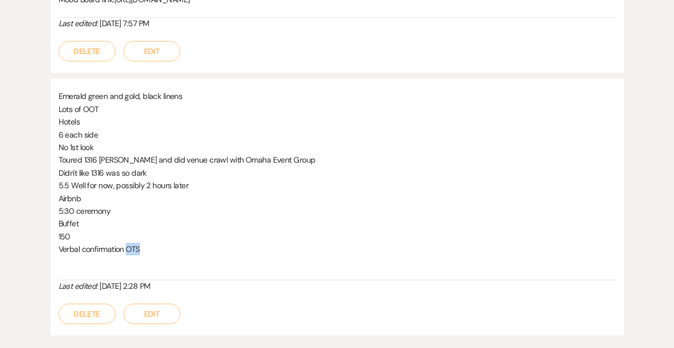
copy p "OTS"
